Goal: Information Seeking & Learning: Find specific fact

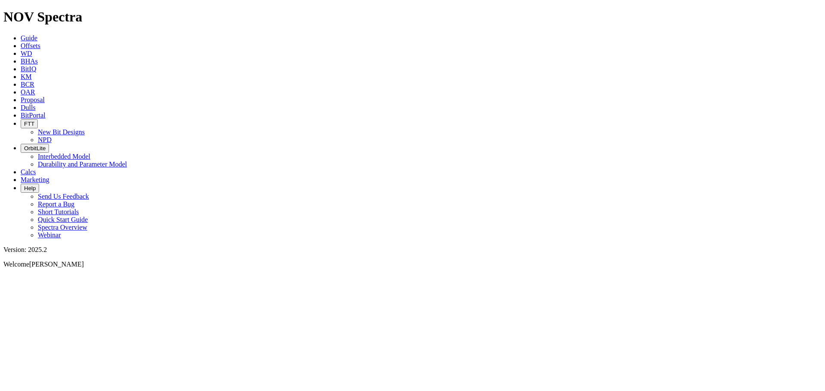
click at [40, 42] on span "Offsets" at bounding box center [31, 45] width 20 height 7
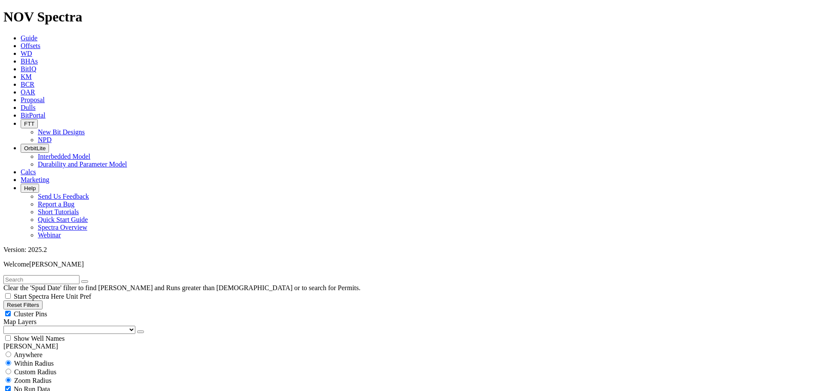
click at [70, 275] on input "text" at bounding box center [41, 279] width 76 height 9
click at [43, 275] on input "211H" at bounding box center [41, 279] width 76 height 9
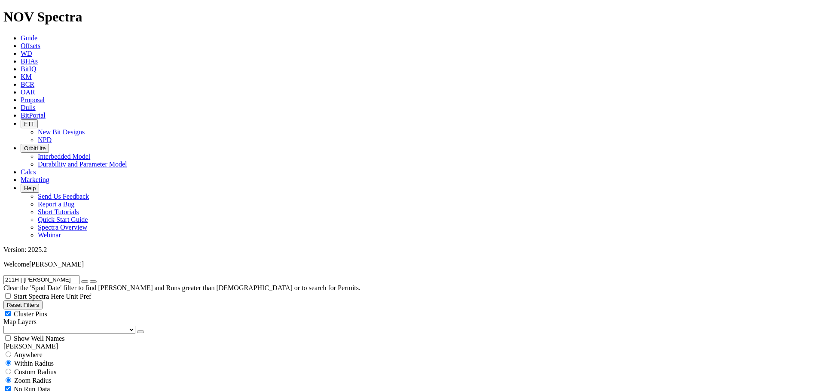
scroll to position [619, 0]
click at [53, 326] on select "US Counties [GEOGRAPHIC_DATA], [GEOGRAPHIC_DATA] [GEOGRAPHIC_DATA], [GEOGRAPHIC…" at bounding box center [69, 330] width 132 height 8
click at [6, 326] on select "US Counties [GEOGRAPHIC_DATA], [GEOGRAPHIC_DATA] [GEOGRAPHIC_DATA], [GEOGRAPHIC…" at bounding box center [69, 330] width 132 height 8
click at [79, 275] on input "211H | [PERSON_NAME]" at bounding box center [41, 279] width 76 height 9
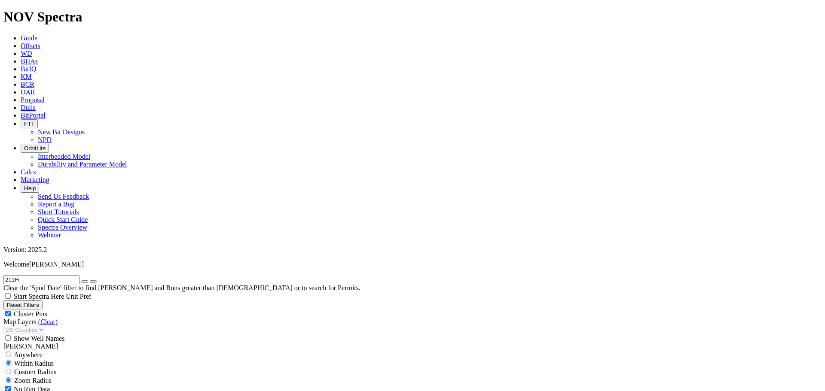
type input "211H"
